Goal: Information Seeking & Learning: Check status

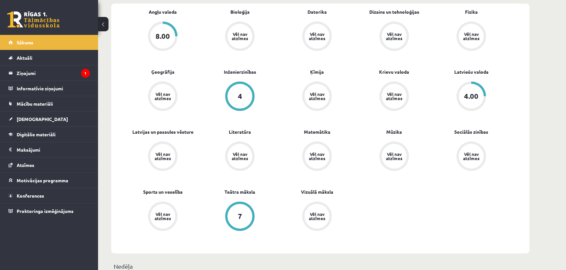
scroll to position [29, 0]
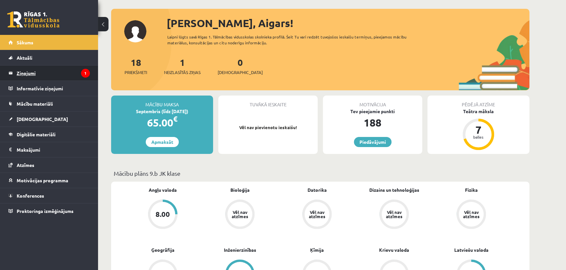
click at [58, 72] on legend "Ziņojumi 1" at bounding box center [53, 73] width 73 height 15
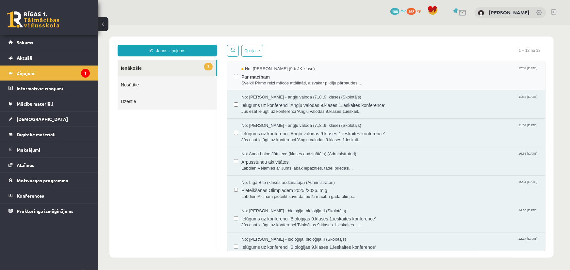
click at [341, 75] on span "Par macibam" at bounding box center [389, 76] width 297 height 8
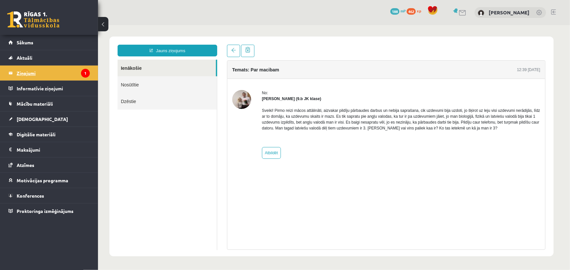
click at [75, 78] on legend "Ziņojumi 1" at bounding box center [53, 73] width 73 height 15
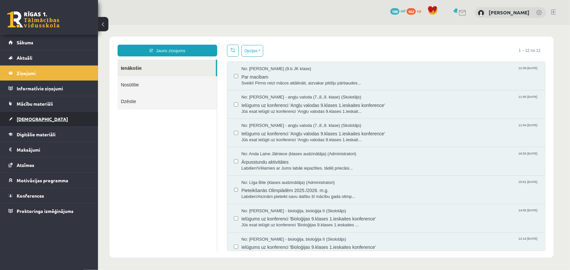
click at [26, 119] on span "[DEMOGRAPHIC_DATA]" at bounding box center [42, 119] width 51 height 6
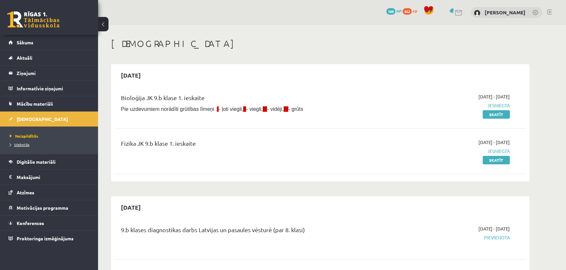
click at [24, 144] on span "Izlabotās" at bounding box center [20, 144] width 20 height 5
